Goal: Register for event/course

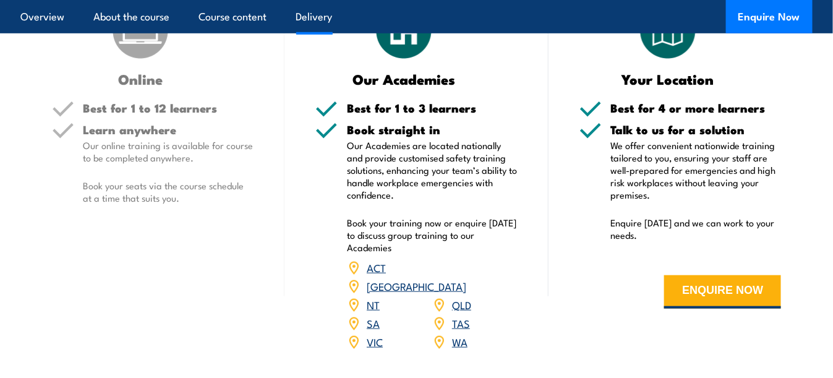
scroll to position [1856, 0]
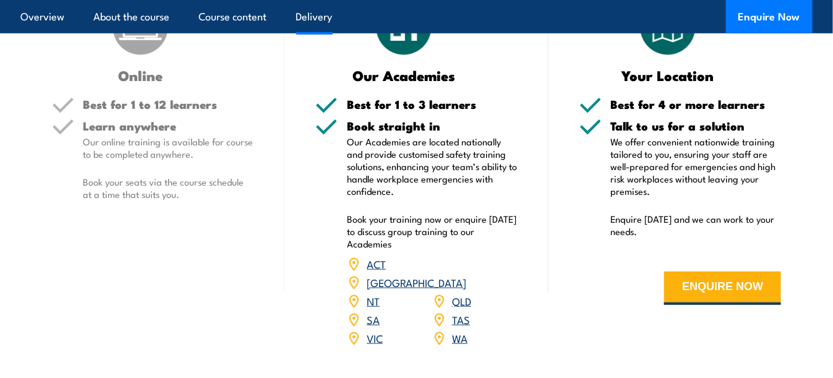
click at [377, 271] on link "ACT" at bounding box center [376, 263] width 19 height 15
